Goal: Information Seeking & Learning: Learn about a topic

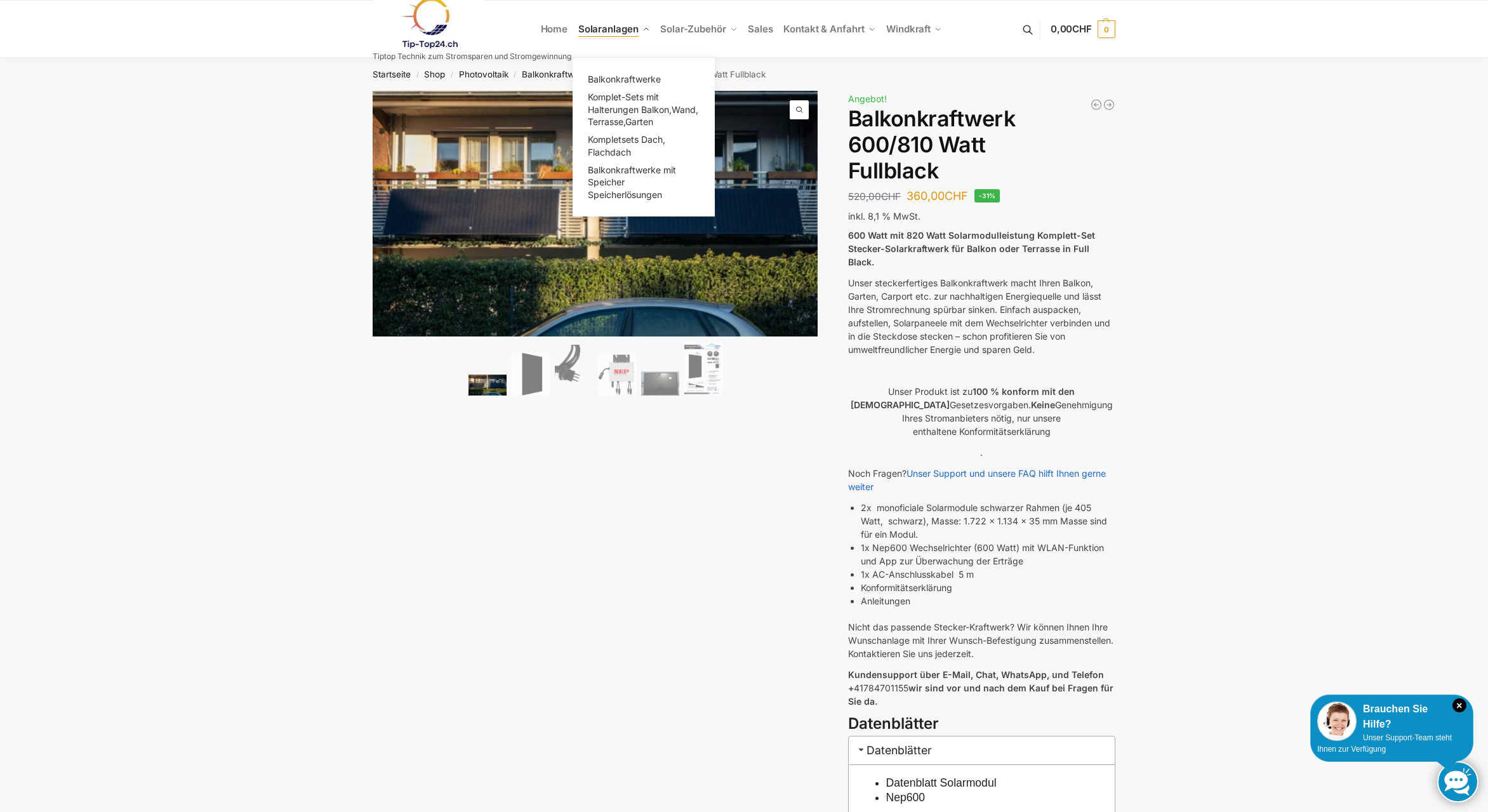
click at [601, 26] on span "Solaranlagen" at bounding box center [608, 29] width 60 height 12
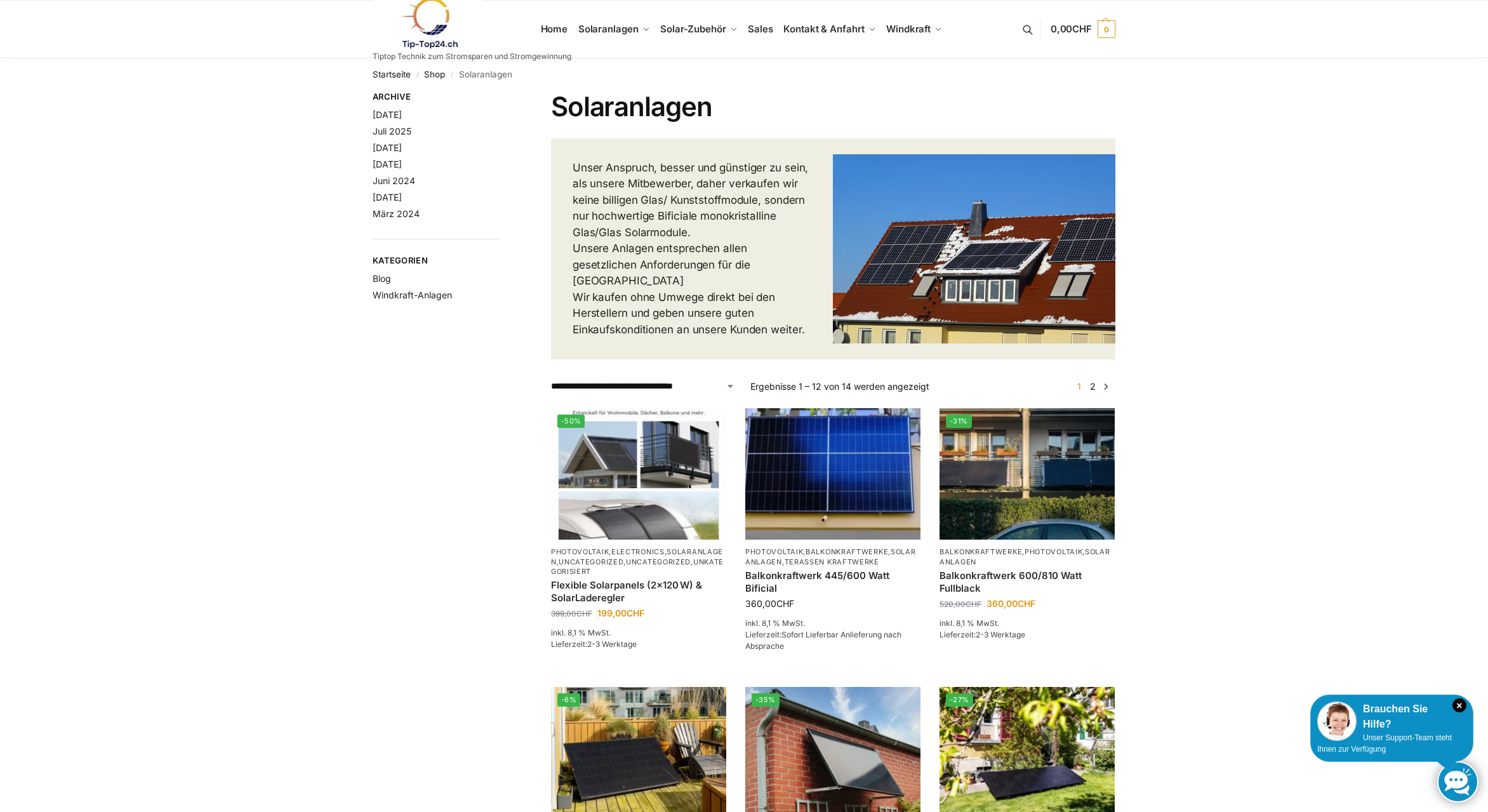
click at [554, 31] on link at bounding box center [472, 23] width 199 height 51
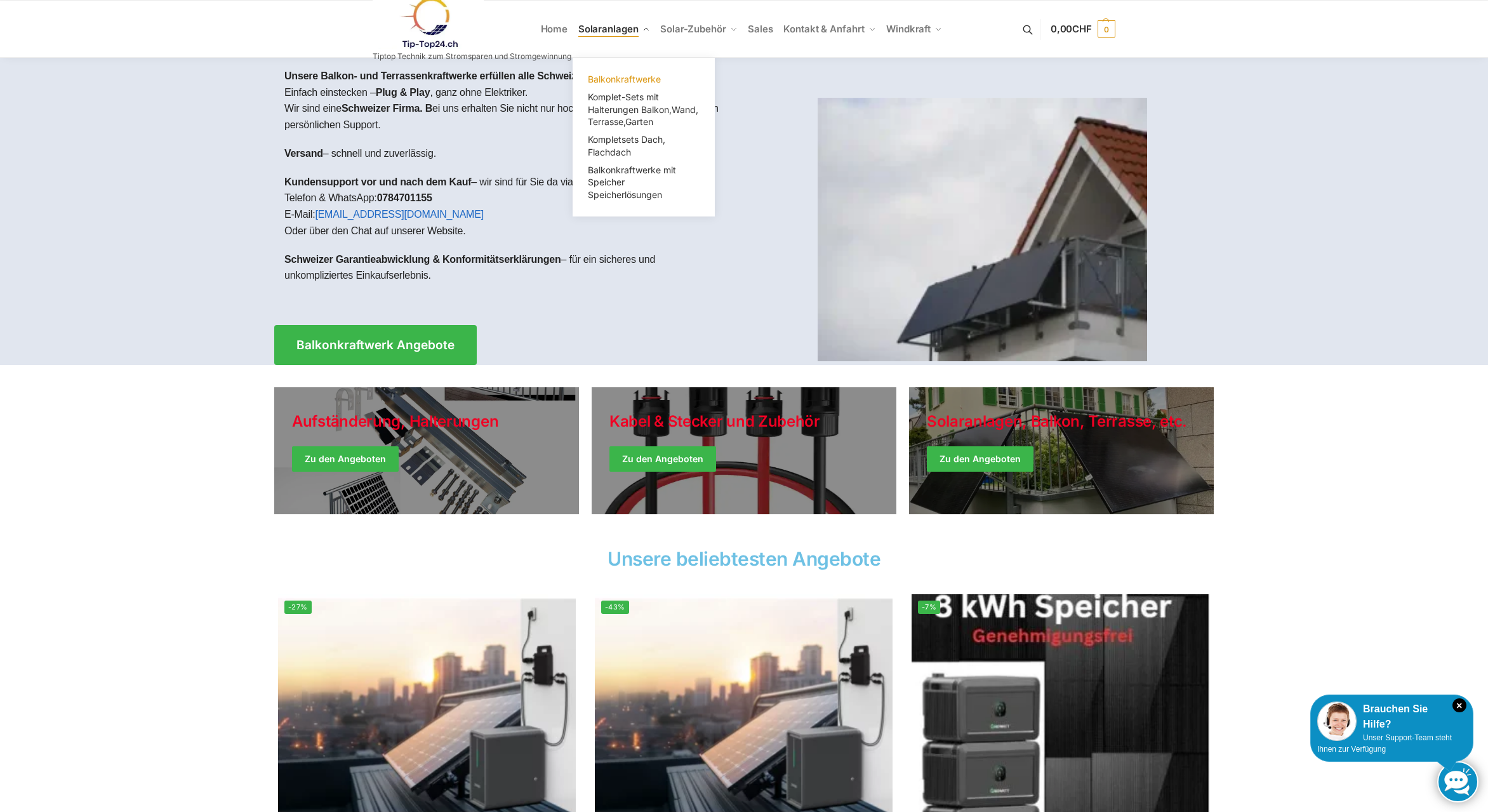
click at [614, 76] on span "Balkonkraftwerke" at bounding box center [624, 79] width 73 height 11
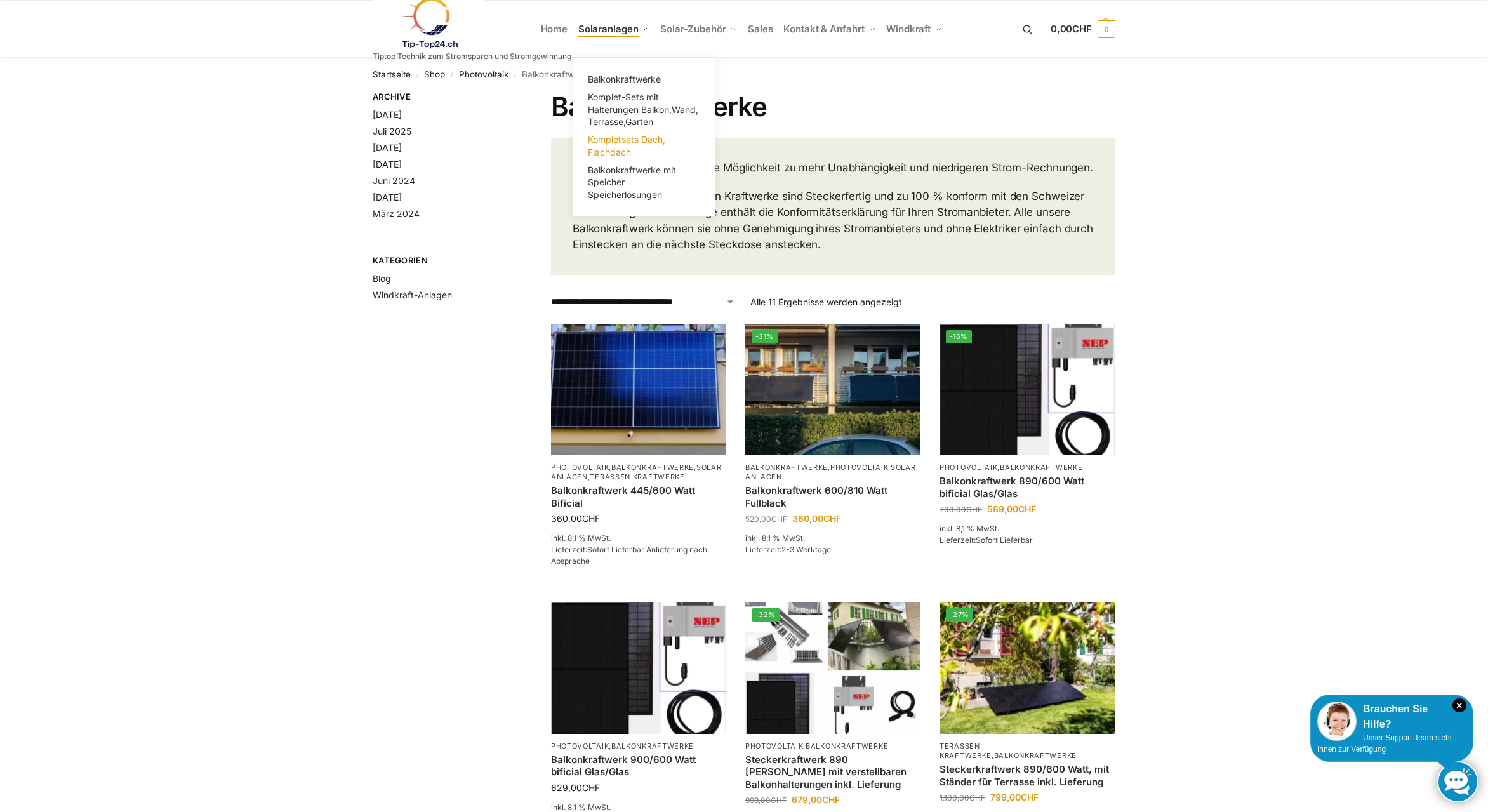
click at [622, 151] on span "Kompletsets Dach, Flachdach" at bounding box center [626, 145] width 78 height 23
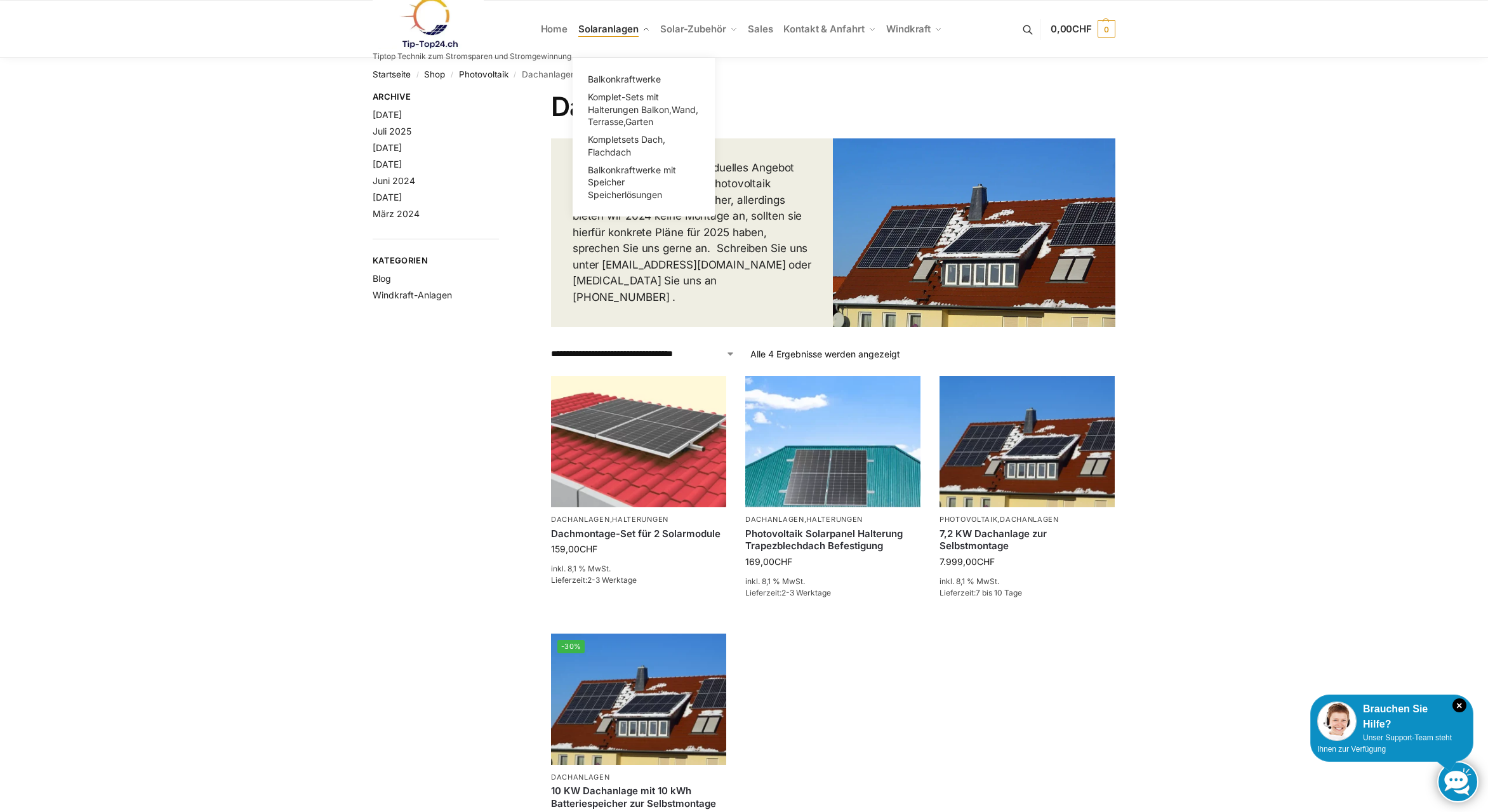
click at [619, 31] on span "Solaranlagen" at bounding box center [608, 29] width 60 height 12
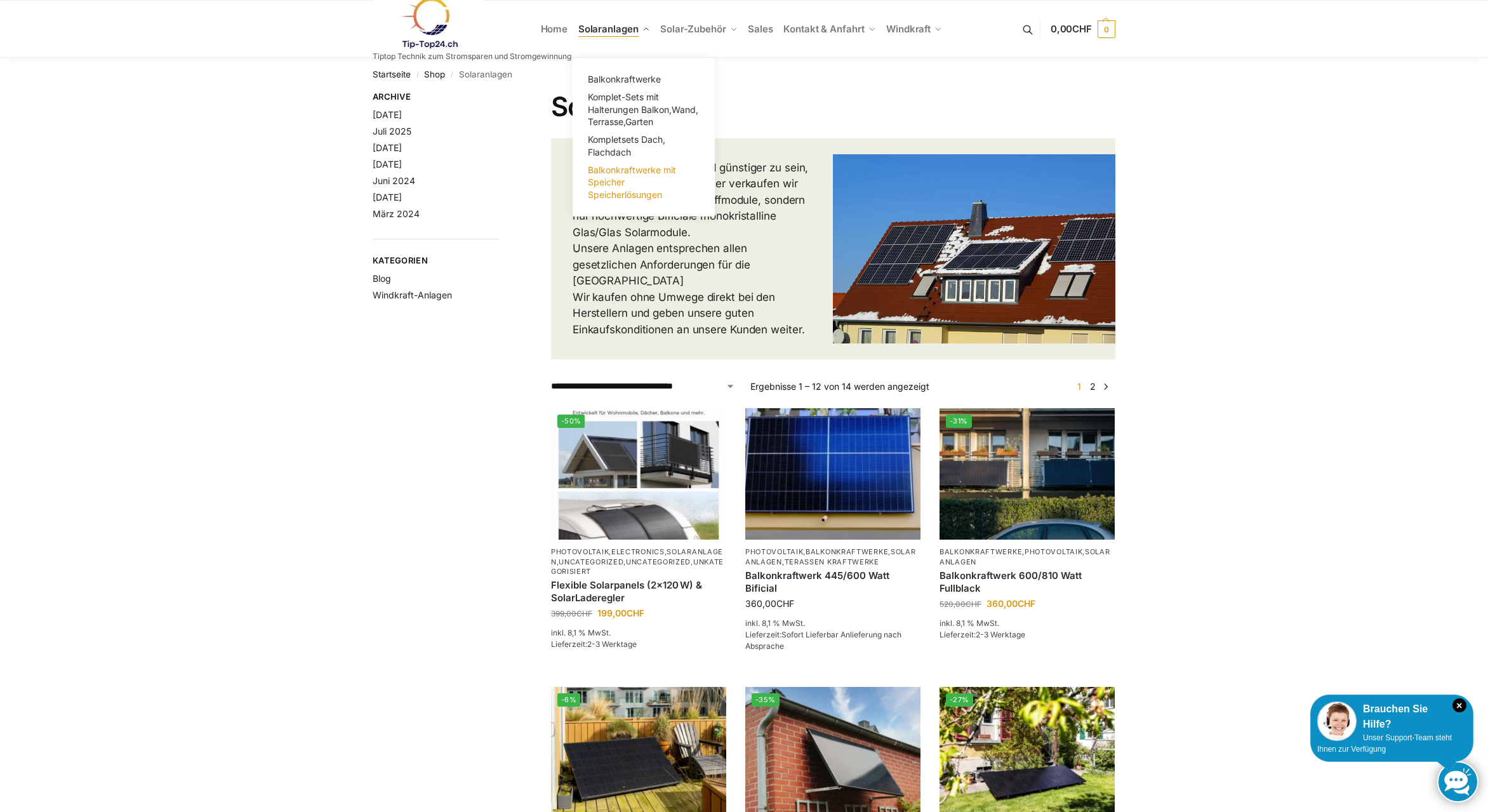
click at [606, 171] on span "Balkonkraftwerke mit Speicher Speicherlösungen" at bounding box center [632, 182] width 88 height 36
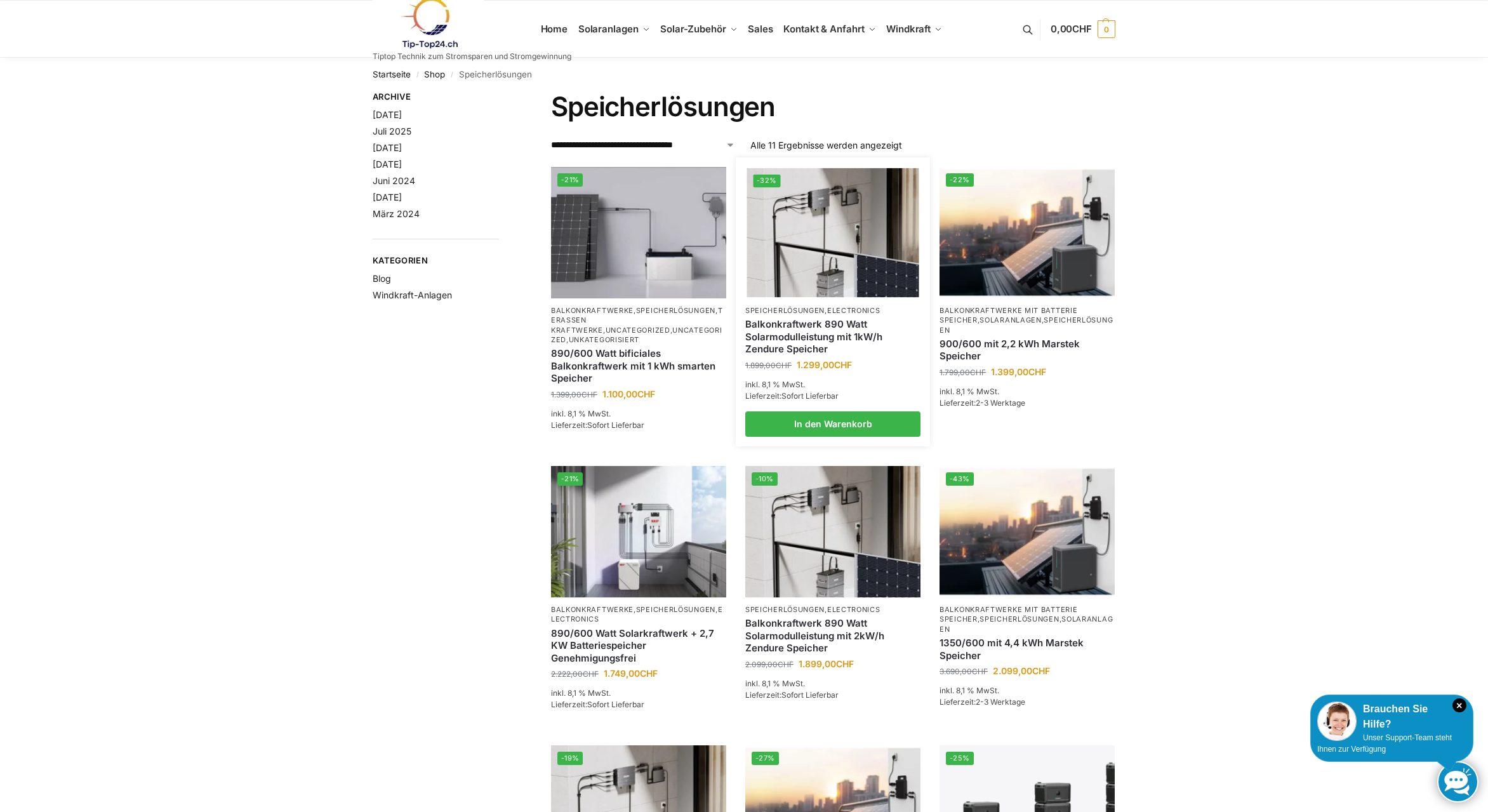
click at [877, 329] on link "Balkonkraftwerk 890 Watt Solarmodulleistung mit 1kW/h Zendure Speicher" at bounding box center [833, 337] width 175 height 38
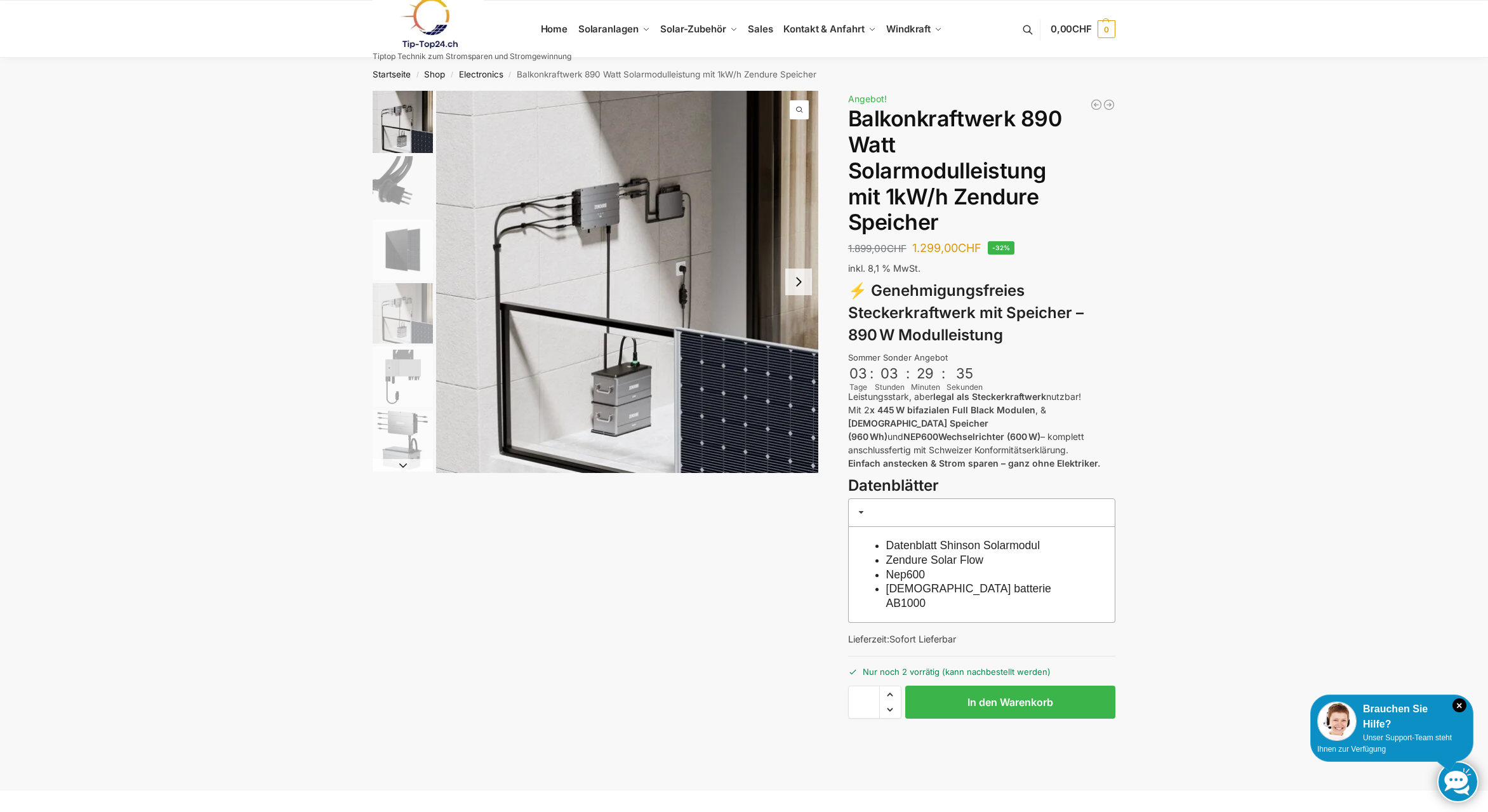
click at [671, 214] on img "1 / 6" at bounding box center [627, 282] width 382 height 382
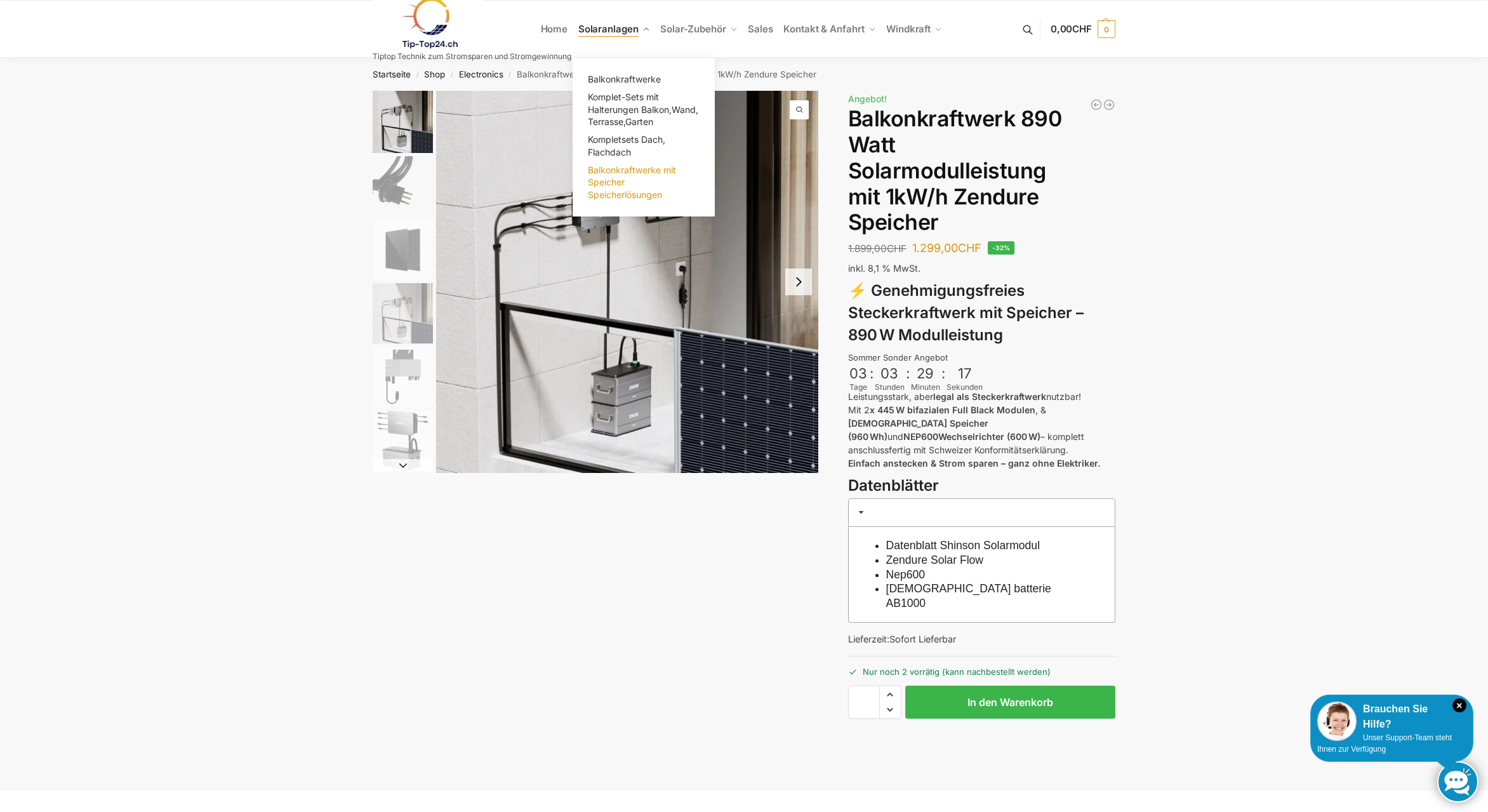
click at [611, 181] on span "Balkonkraftwerke mit Speicher Speicherlösungen" at bounding box center [632, 182] width 88 height 36
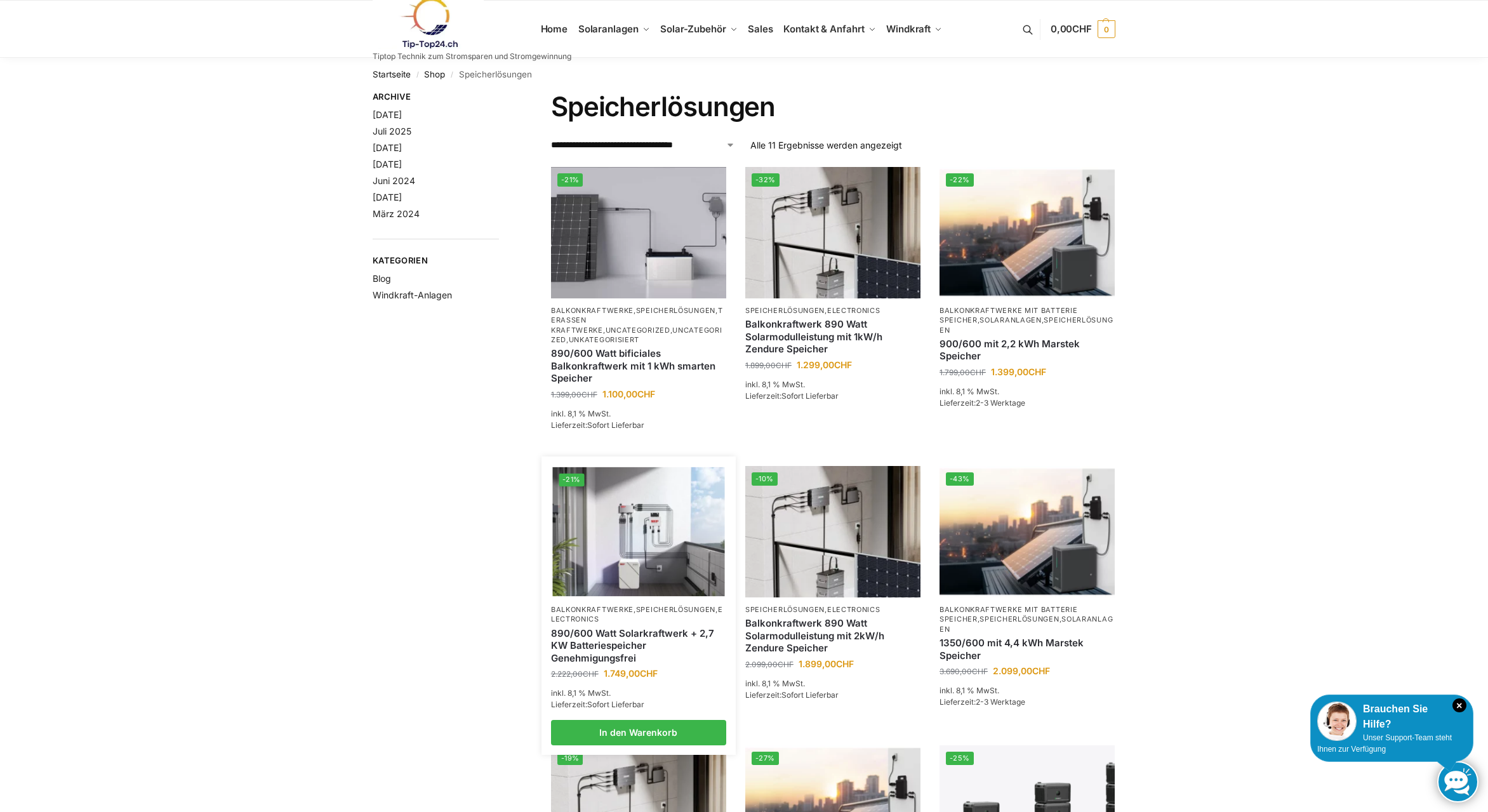
click at [662, 529] on img at bounding box center [639, 531] width 172 height 129
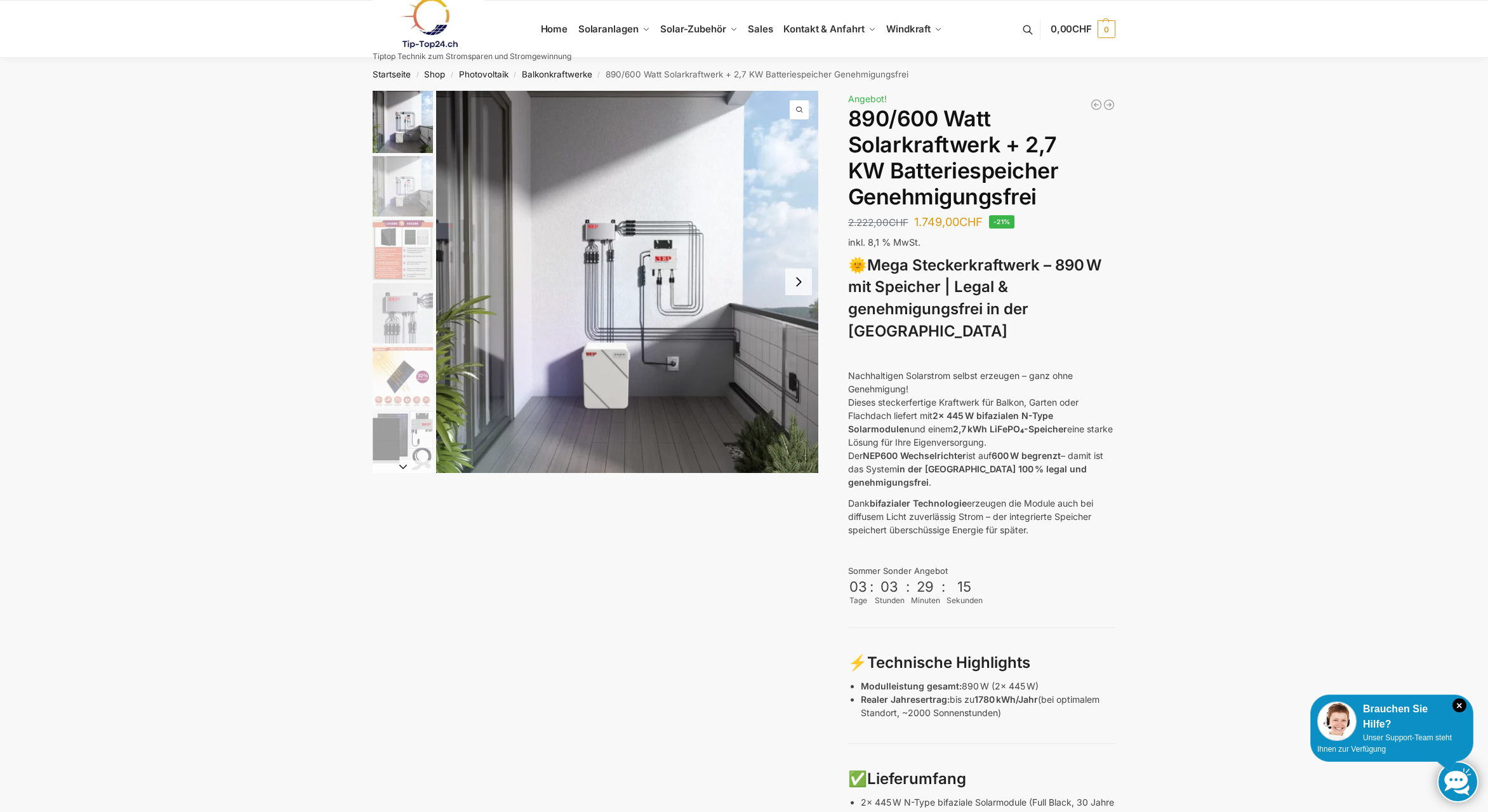
click at [660, 270] on img "1 / 12" at bounding box center [627, 282] width 382 height 382
